Goal: Task Accomplishment & Management: Manage account settings

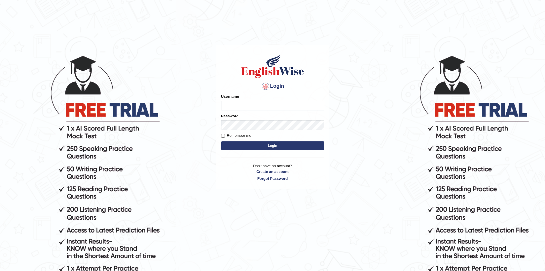
click at [236, 108] on input "Username" at bounding box center [272, 105] width 103 height 10
type input "Sarbasha7"
click at [274, 144] on button "Login" at bounding box center [272, 145] width 103 height 9
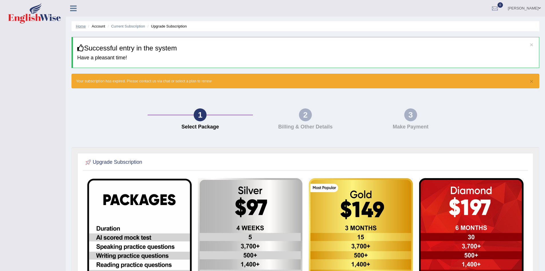
click at [80, 25] on link "Home" at bounding box center [81, 26] width 10 height 4
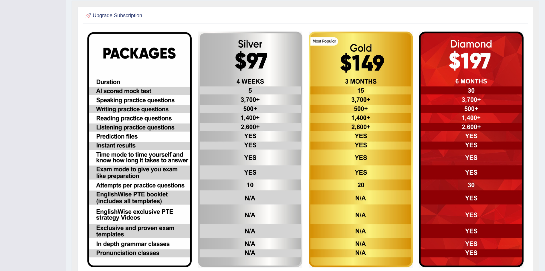
scroll to position [110, 0]
click at [127, 99] on img at bounding box center [139, 149] width 104 height 235
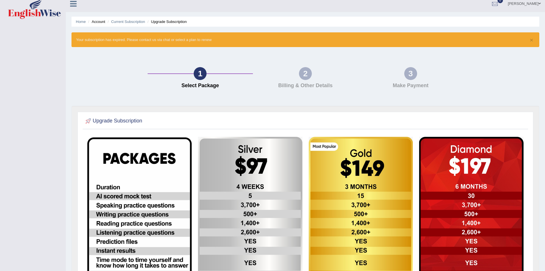
scroll to position [4, 0]
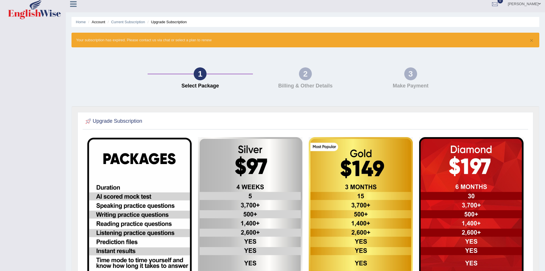
click at [309, 72] on div "2" at bounding box center [305, 73] width 13 height 13
click at [534, 40] on div "× Your subscription has expired. Please contact us via chat or select a plan to…" at bounding box center [306, 40] width 468 height 15
click at [531, 42] on button "×" at bounding box center [531, 40] width 3 height 6
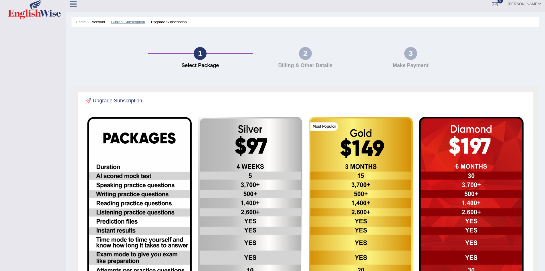
click at [128, 20] on link "Current Subscription" at bounding box center [128, 22] width 34 height 4
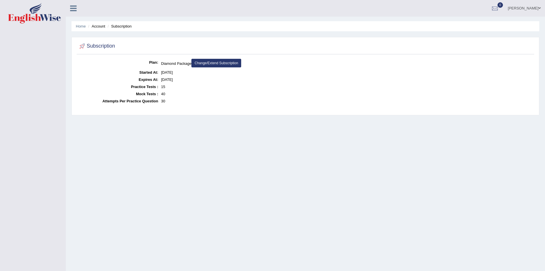
click at [97, 27] on li "Account" at bounding box center [96, 25] width 18 height 5
click at [79, 25] on link "Home" at bounding box center [81, 26] width 10 height 4
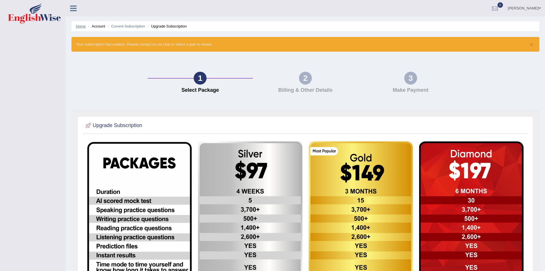
click at [82, 27] on link "Home" at bounding box center [81, 26] width 10 height 4
click at [537, 8] on link "[PERSON_NAME]" at bounding box center [525, 7] width 42 height 15
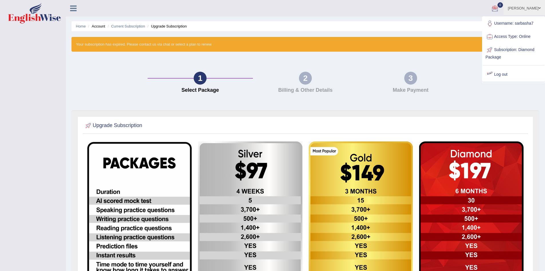
click at [449, 34] on div "Home Account Current Subscription Upgrade Subscription × Your subscription has …" at bounding box center [305, 200] width 479 height 401
